Goal: Task Accomplishment & Management: Manage account settings

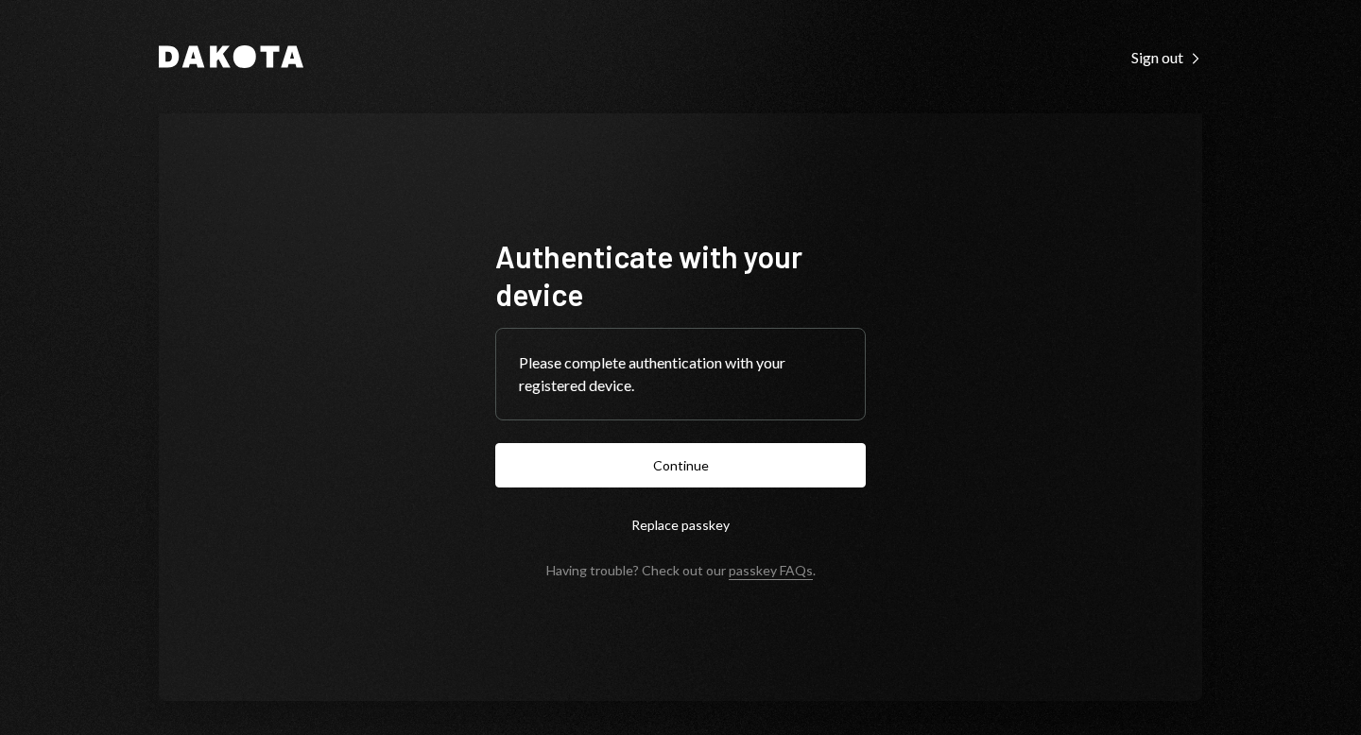
click at [700, 456] on button "Continue" at bounding box center [680, 465] width 371 height 44
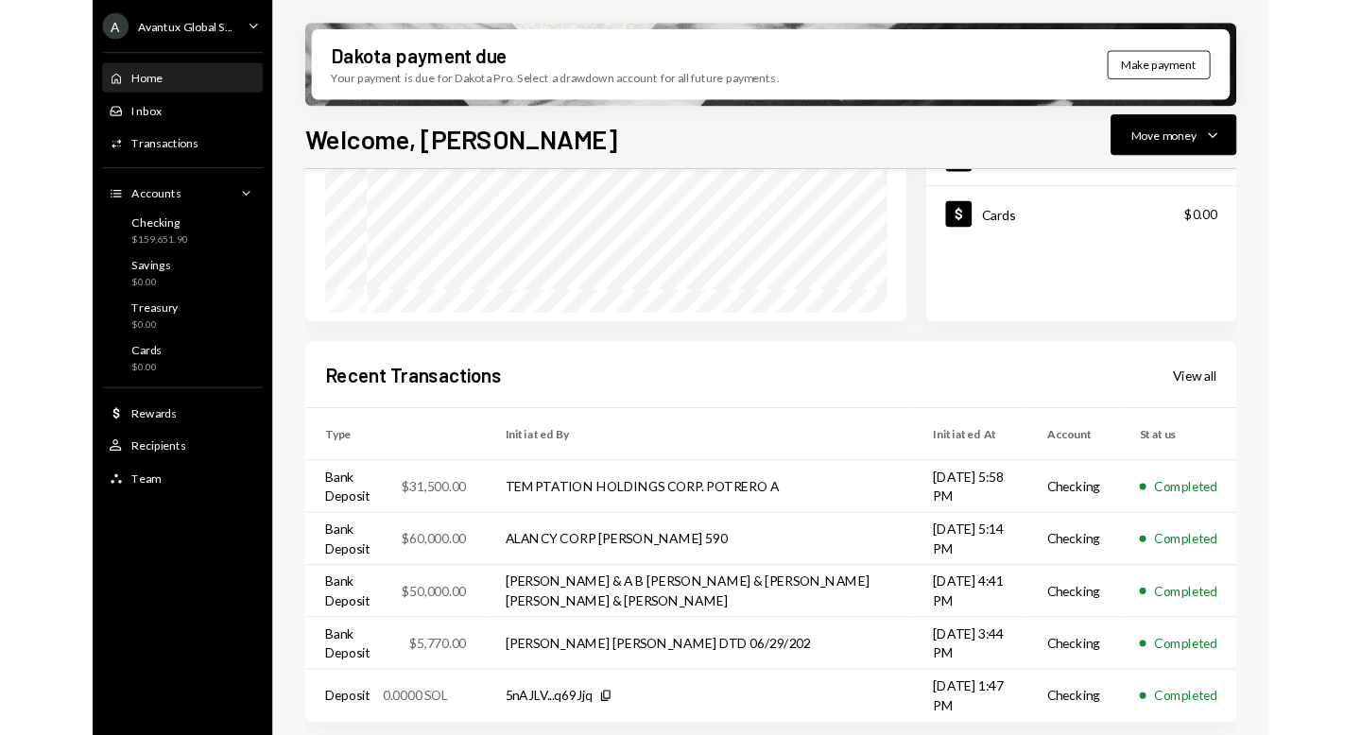
scroll to position [404, 0]
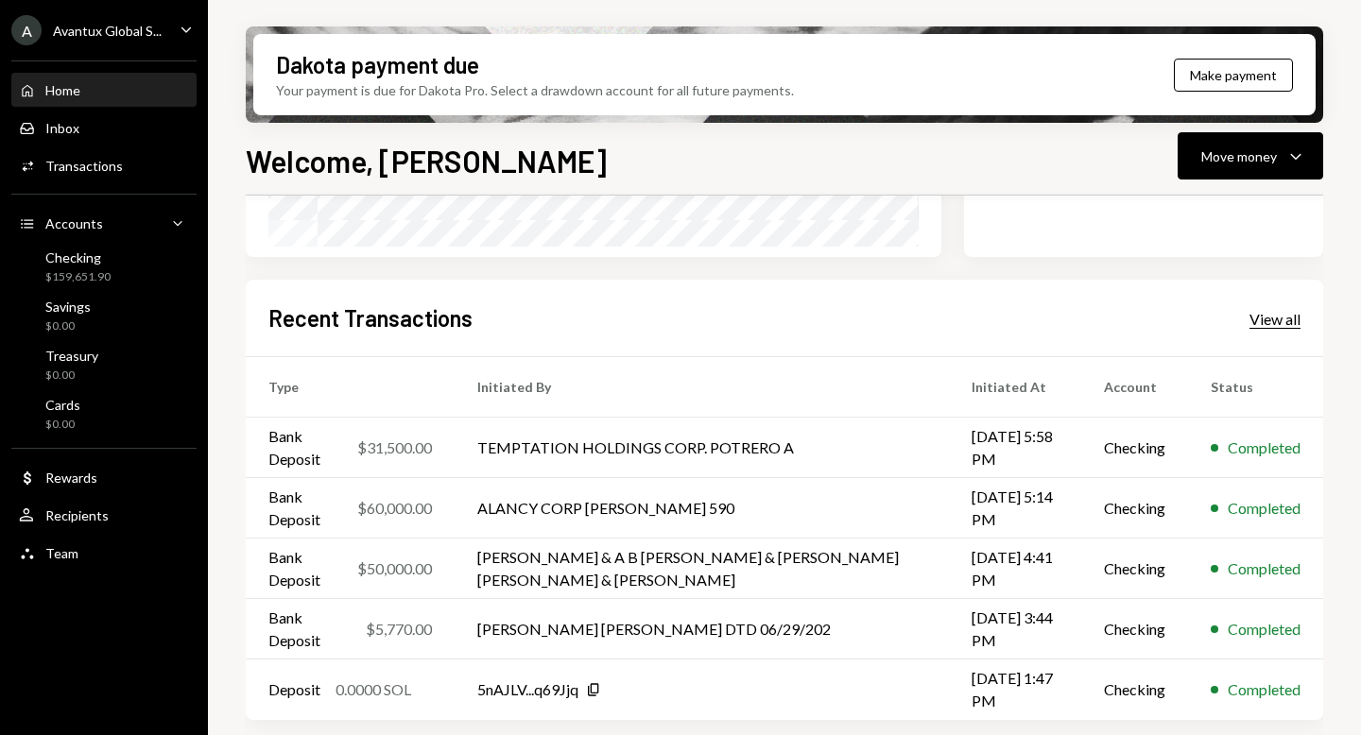
click at [1264, 322] on div "View all" at bounding box center [1275, 319] width 51 height 19
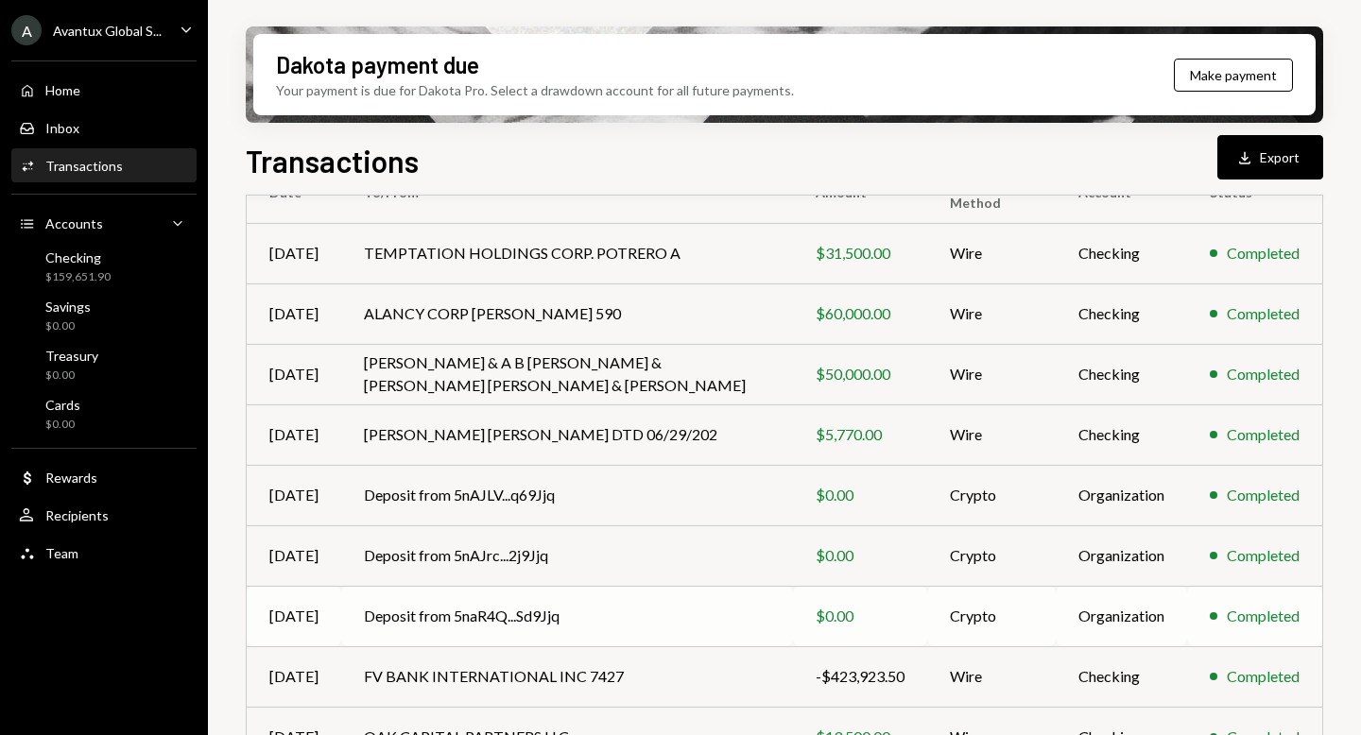
scroll to position [341, 0]
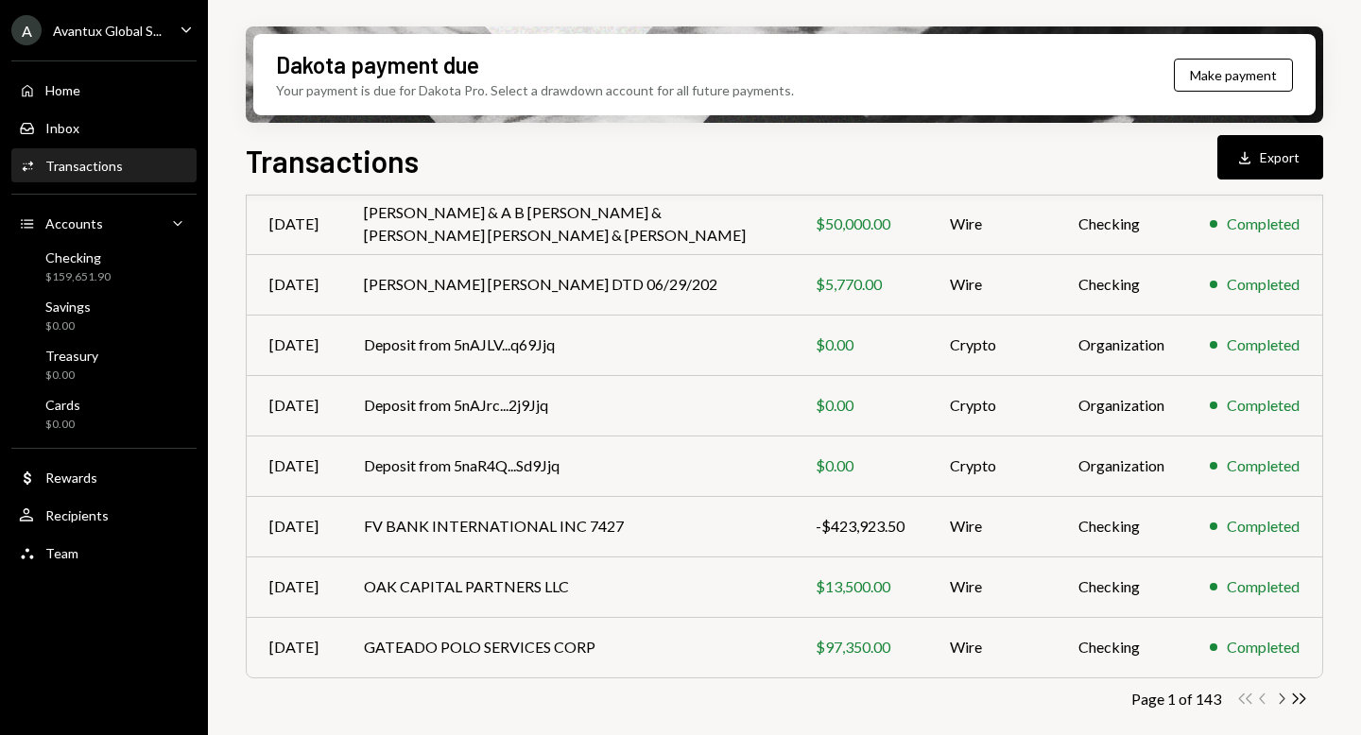
click at [1273, 700] on icon "Chevron Right" at bounding box center [1281, 699] width 18 height 18
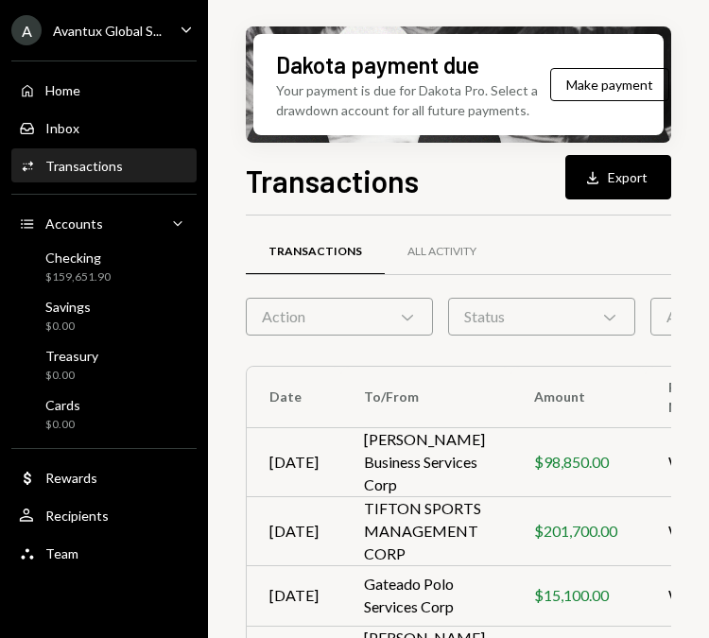
scroll to position [0, 0]
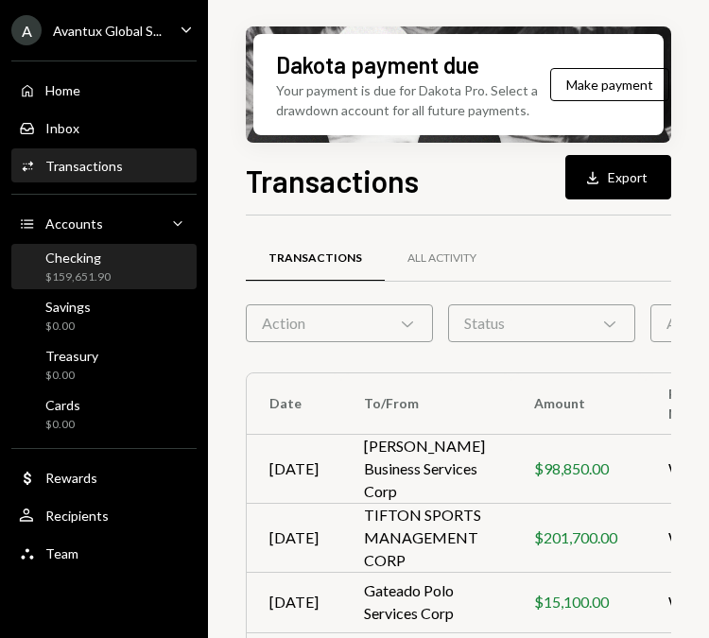
click at [83, 277] on div "$159,651.90" at bounding box center [77, 277] width 65 height 16
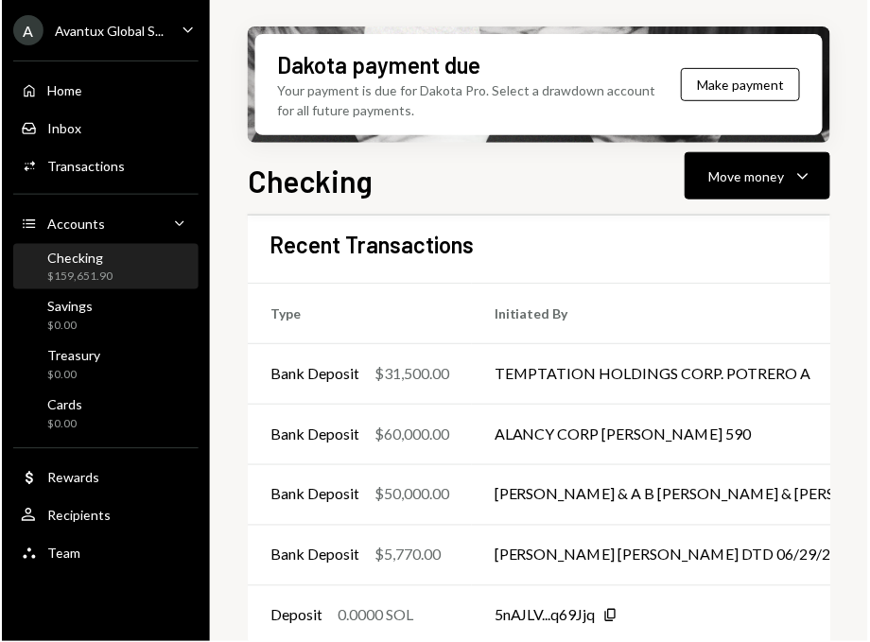
scroll to position [527, 0]
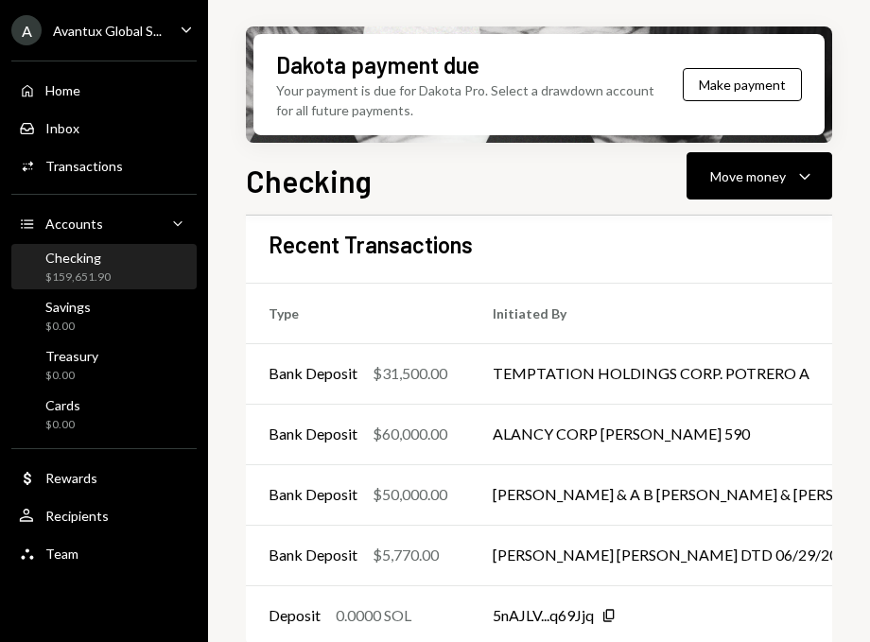
click at [51, 43] on div "A Avantux Global S..." at bounding box center [86, 30] width 150 height 30
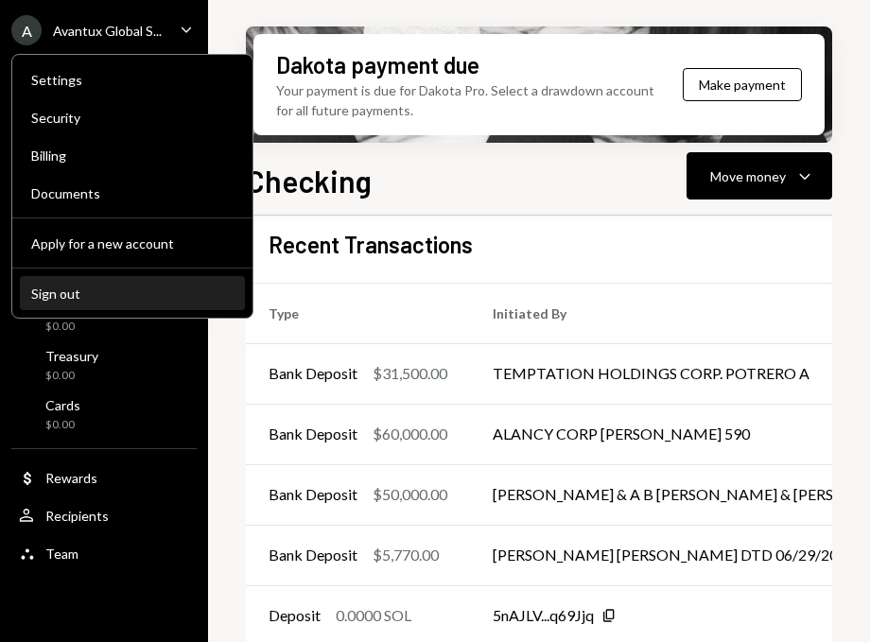
click at [89, 292] on div "Sign out" at bounding box center [132, 293] width 202 height 16
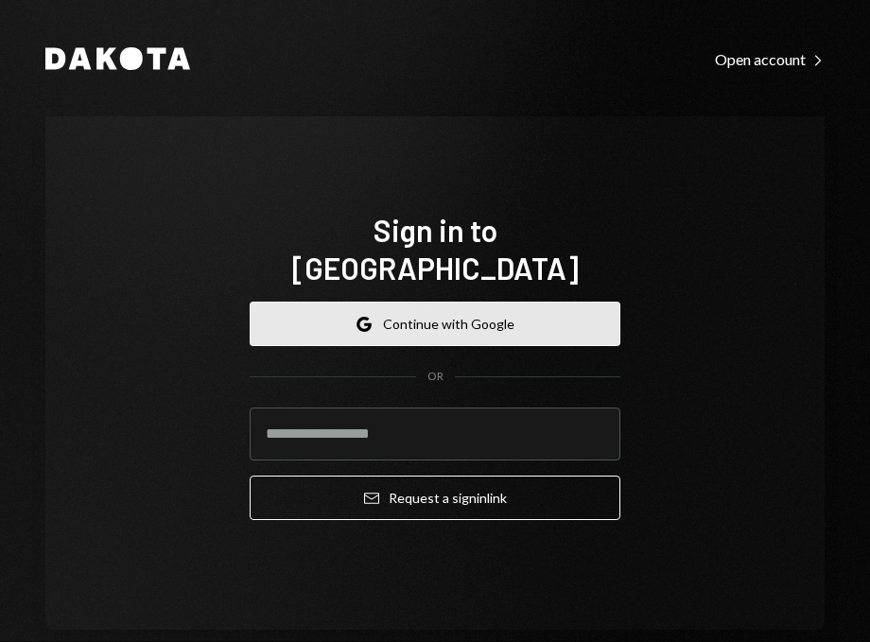
click at [402, 305] on button "Google Continue with Google" at bounding box center [435, 324] width 371 height 44
